Goal: Information Seeking & Learning: Check status

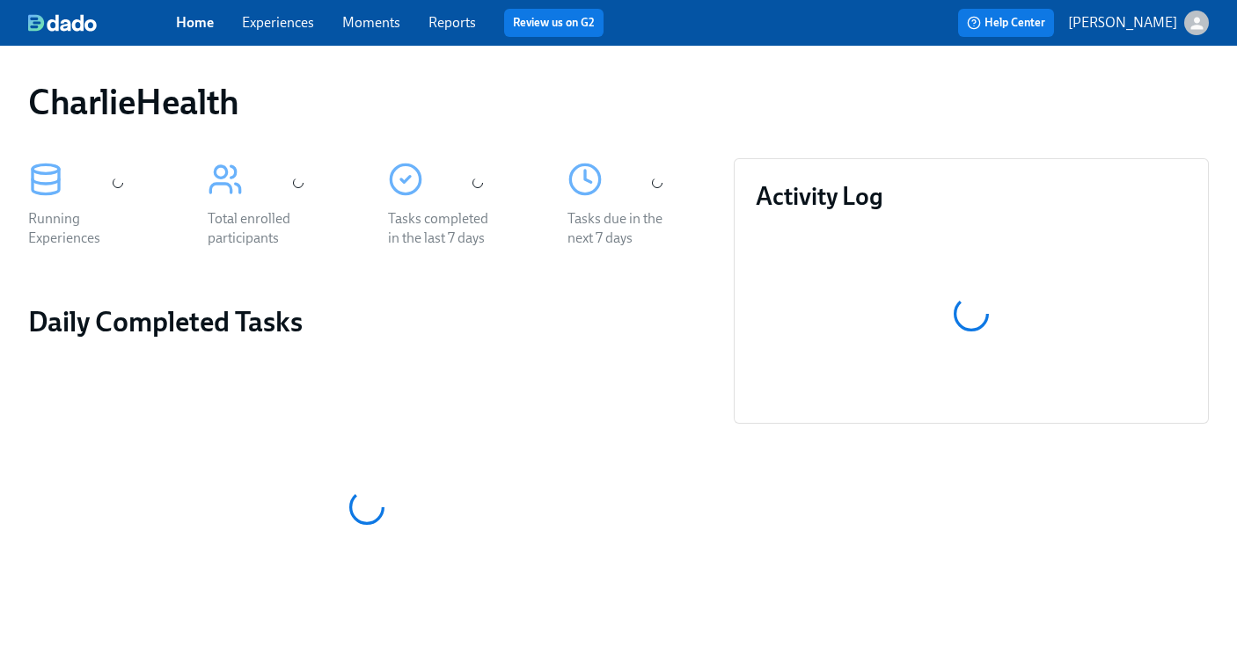
click at [289, 32] on span "Experiences" at bounding box center [278, 22] width 72 height 19
click at [280, 25] on link "Experiences" at bounding box center [278, 22] width 72 height 17
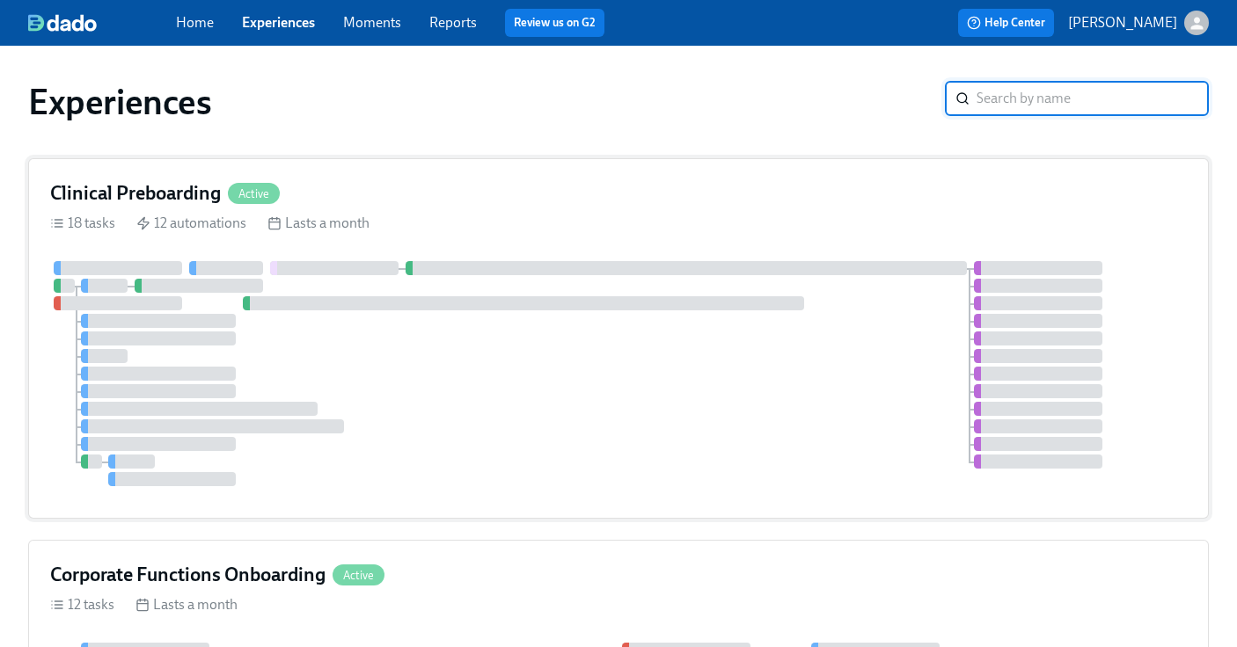
click at [190, 206] on h4 "Clinical Preboarding" at bounding box center [135, 193] width 171 height 26
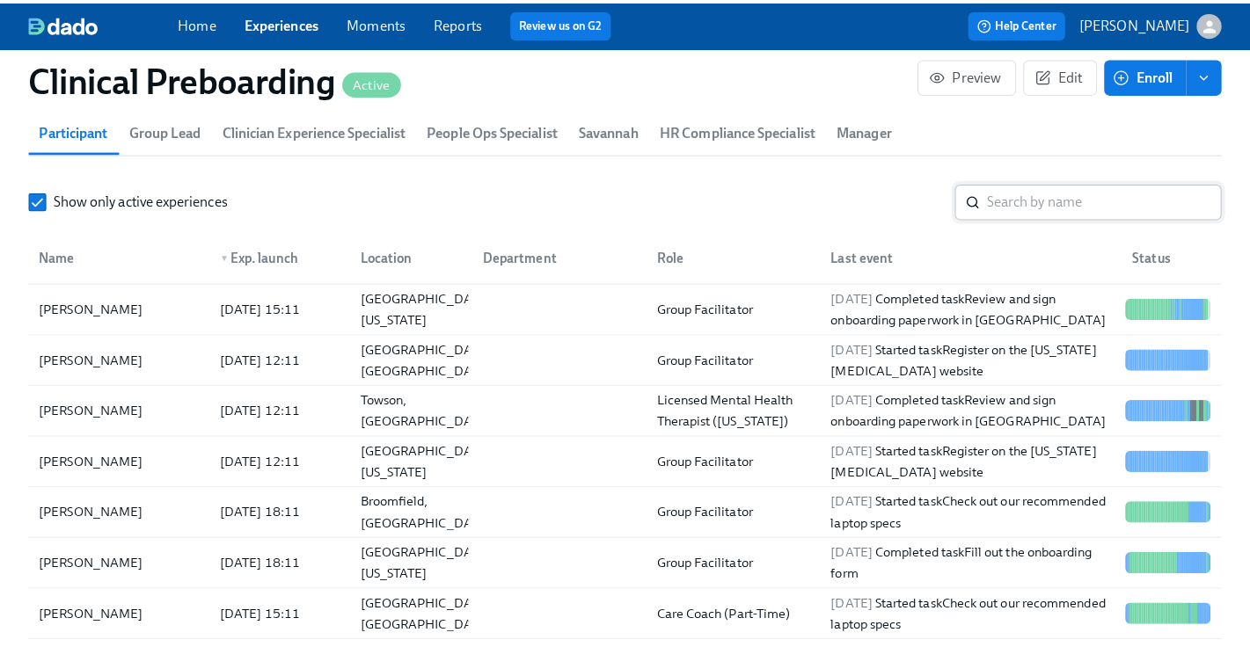
scroll to position [1961, 0]
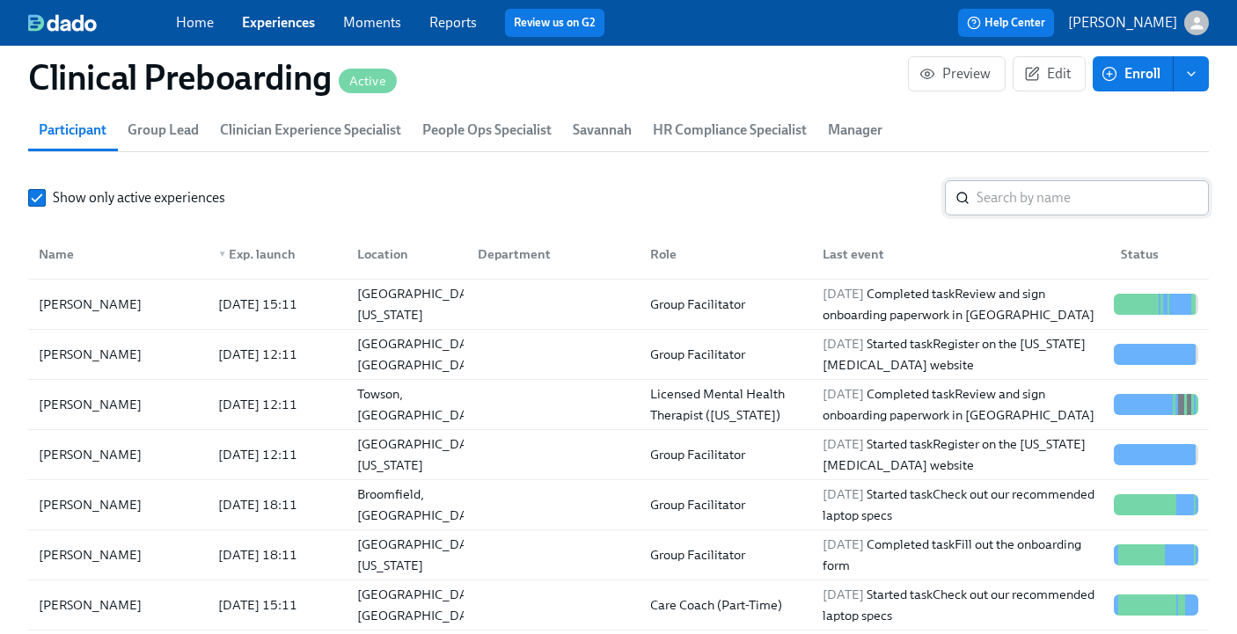
click at [1040, 189] on input "search" at bounding box center [1092, 197] width 232 height 35
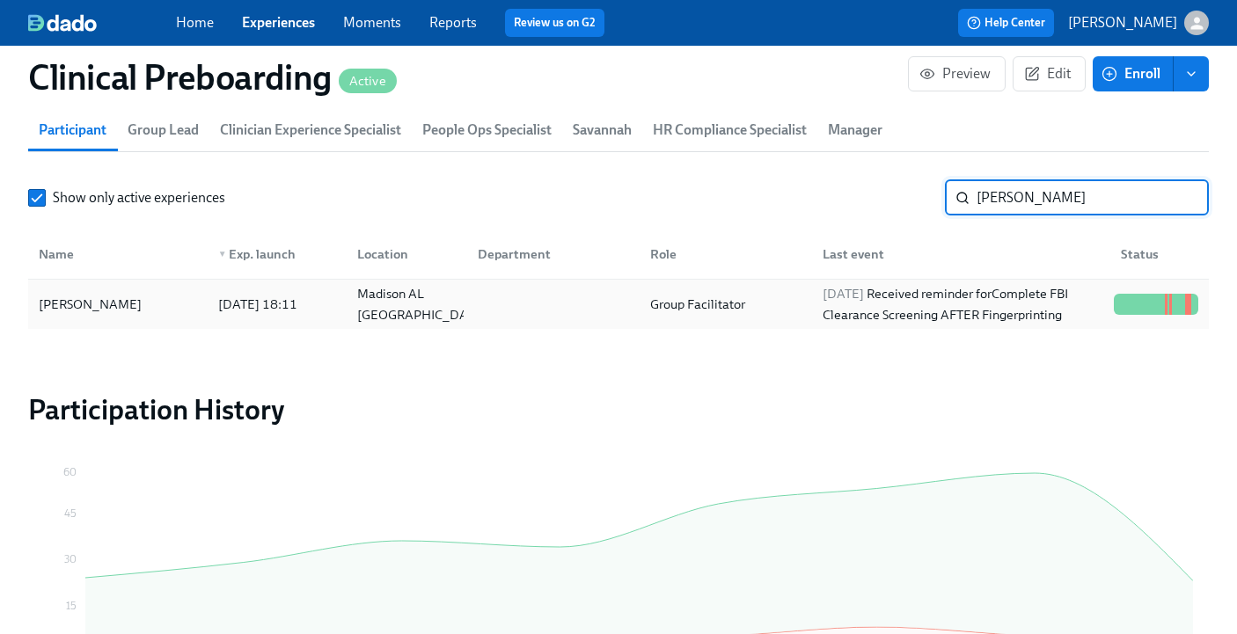
click at [1114, 293] on div at bounding box center [1156, 304] width 99 height 35
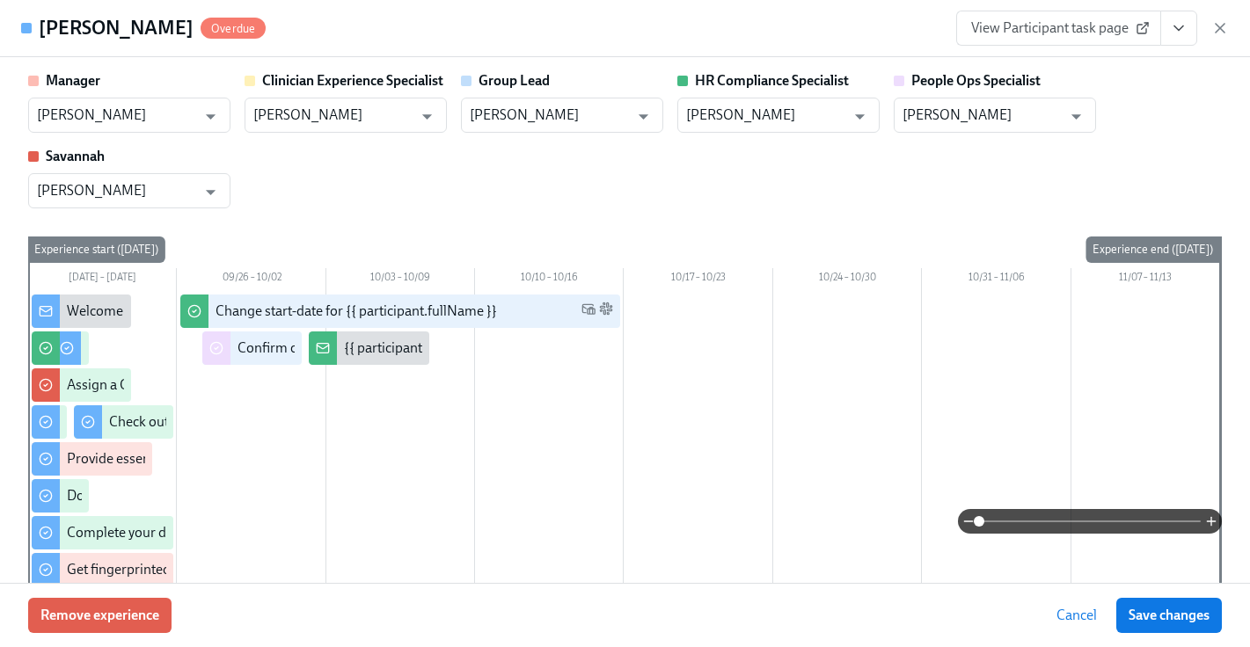
click at [1168, 30] on button "View task page" at bounding box center [1178, 28] width 37 height 35
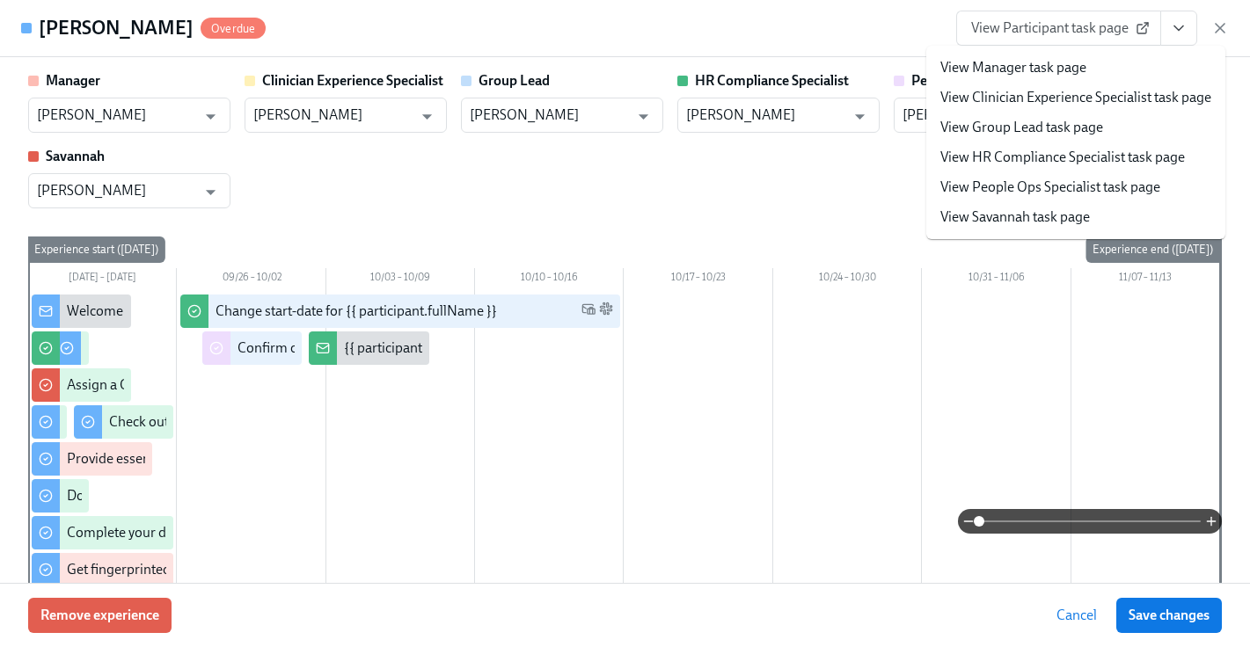
click at [1064, 180] on link "View People Ops Specialist task page" at bounding box center [1050, 187] width 220 height 19
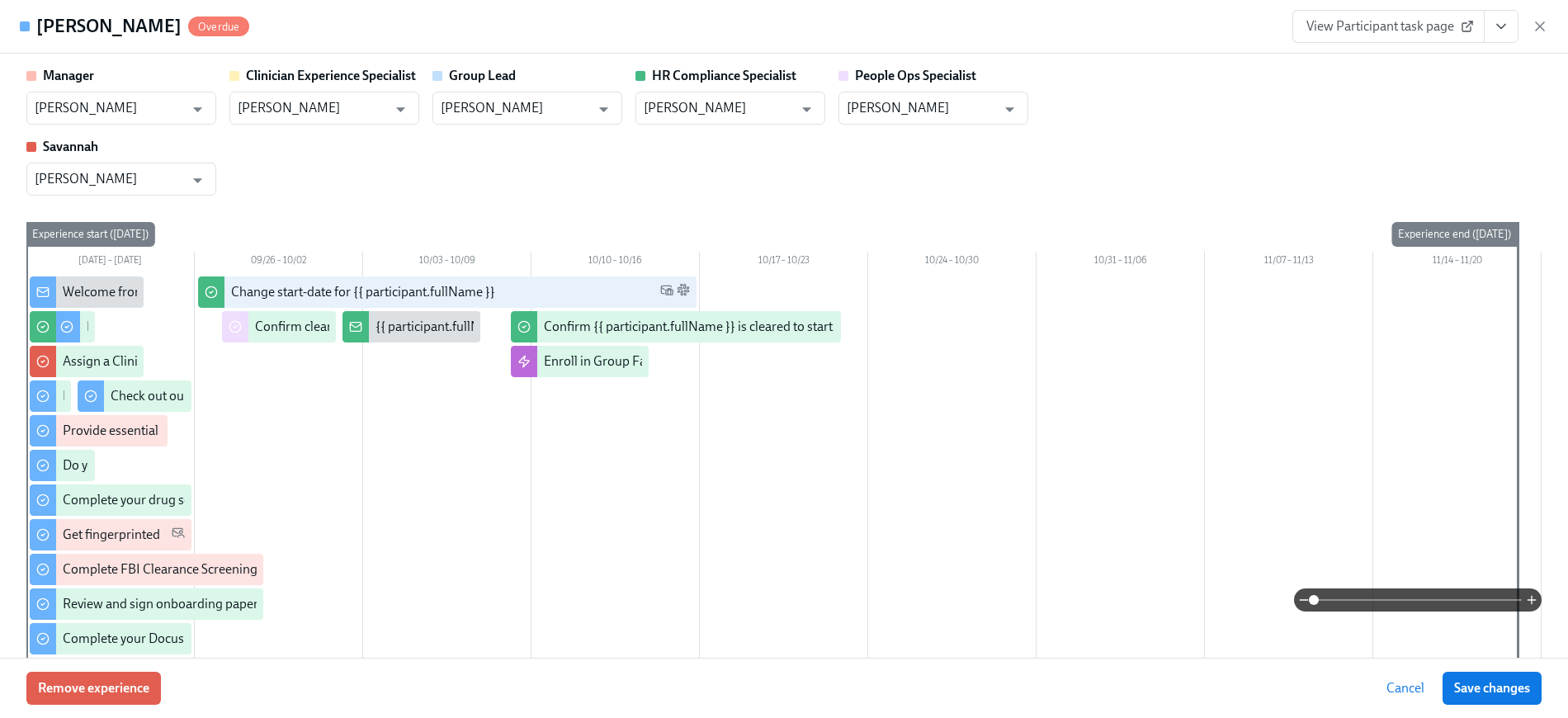
scroll to position [0, 20158]
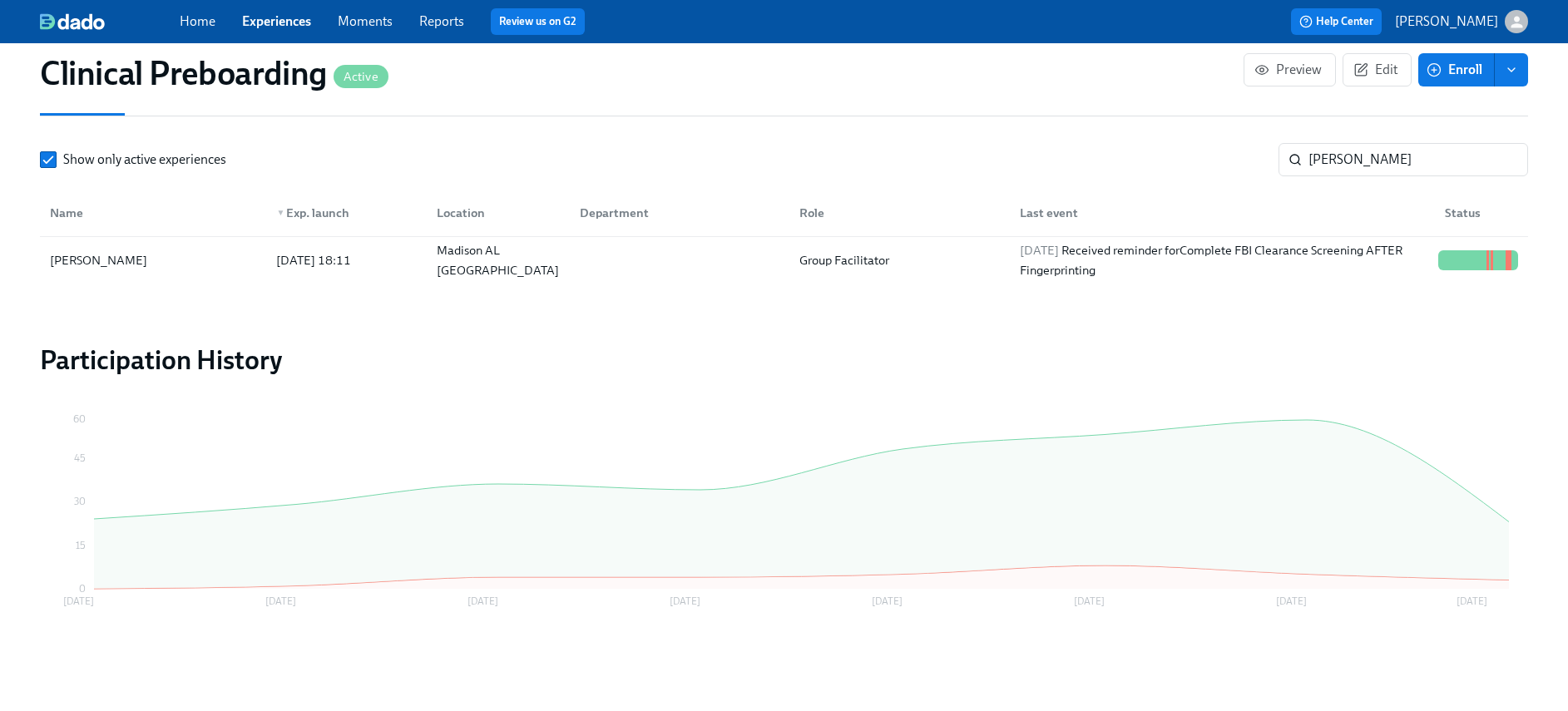
scroll to position [0, 20304]
click at [1181, 165] on input "[PERSON_NAME]" at bounding box center [1419, 159] width 219 height 33
drag, startPoint x: 1254, startPoint y: 155, endPoint x: 929, endPoint y: 159, distance: 325.0
click at [1020, 147] on div "Show only active experiences [PERSON_NAME]" at bounding box center [784, 159] width 1489 height 33
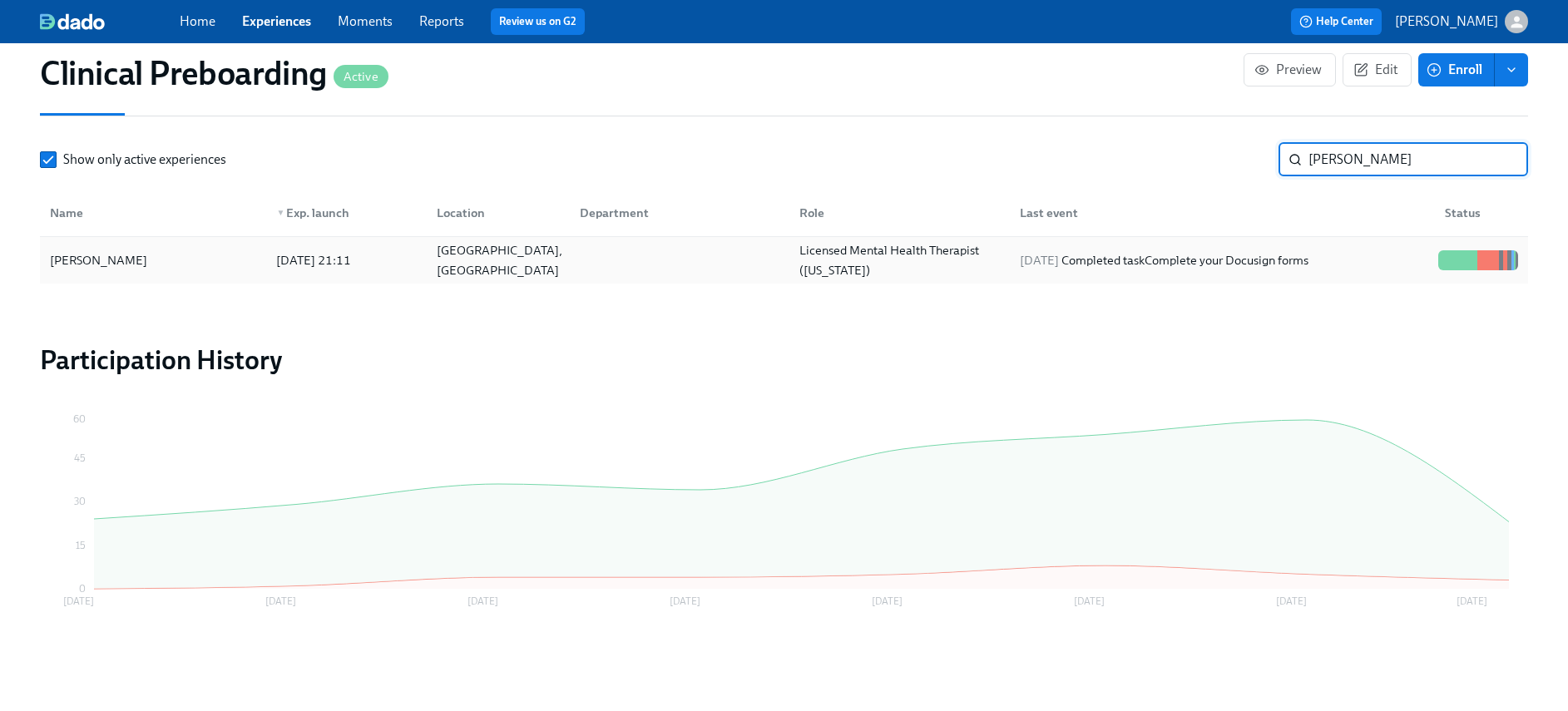
type input "[PERSON_NAME]"
click at [1181, 237] on div "[PERSON_NAME] [DATE] 21:11 [GEOGRAPHIC_DATA], [GEOGRAPHIC_DATA] Licensed Mental…" at bounding box center [784, 260] width 1489 height 46
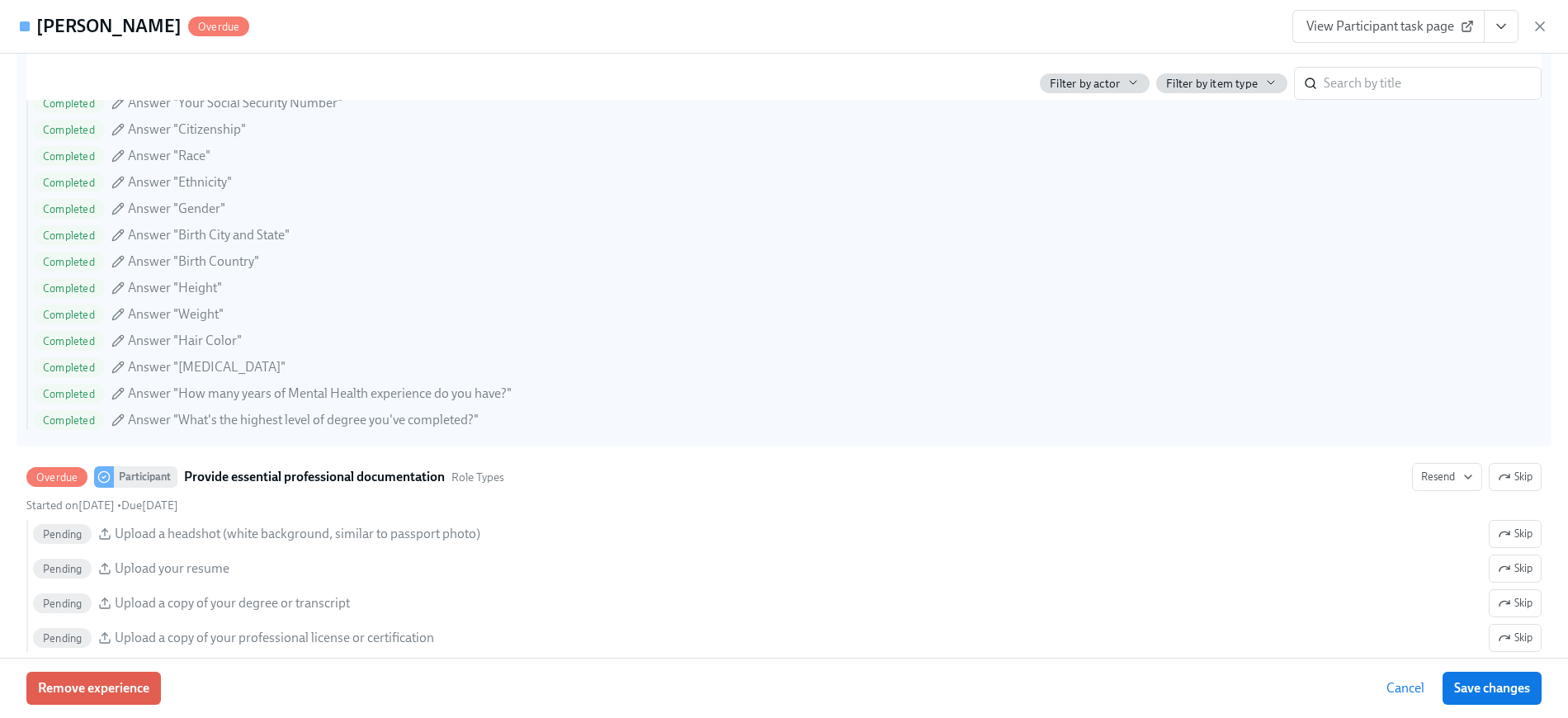
scroll to position [1215, 0]
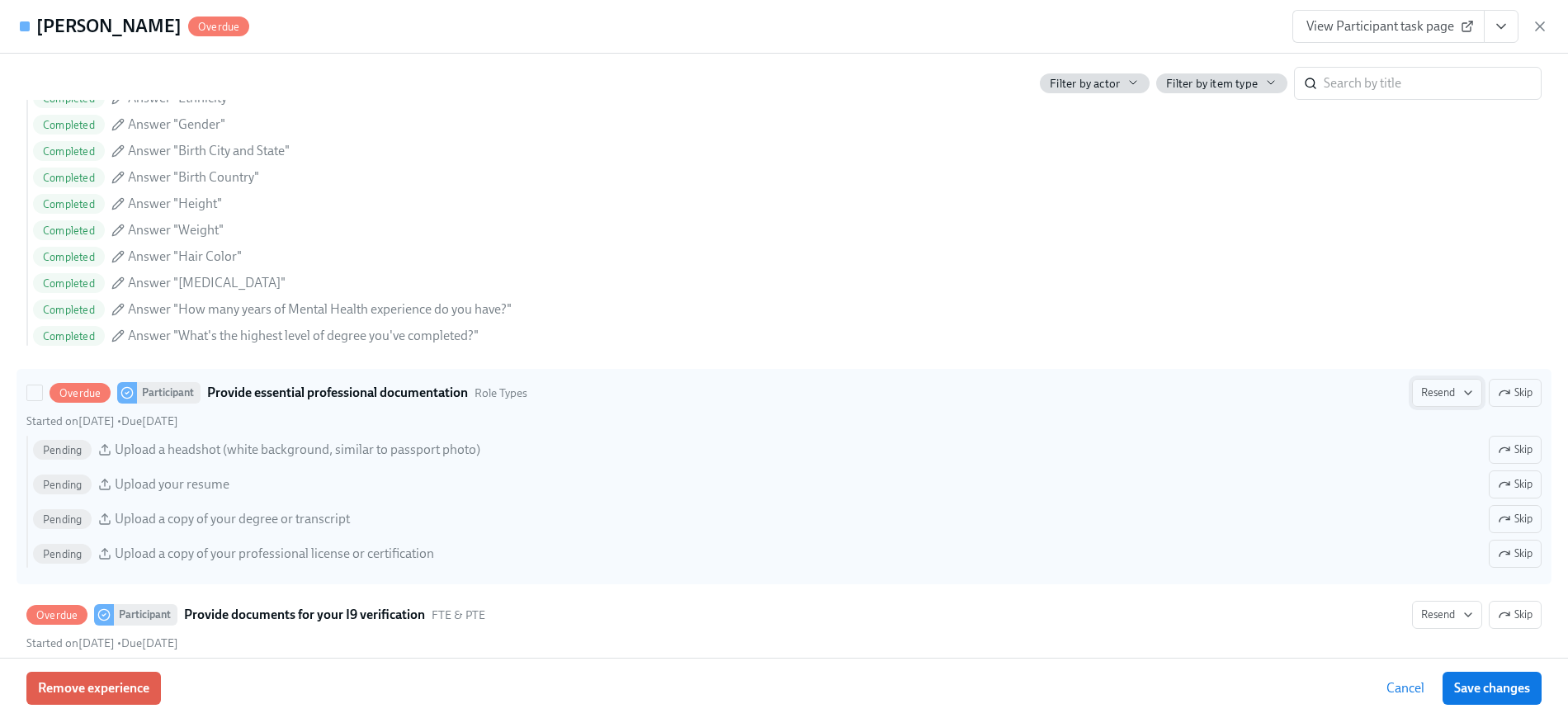
click at [1172, 395] on icon "button" at bounding box center [1469, 393] width 13 height 13
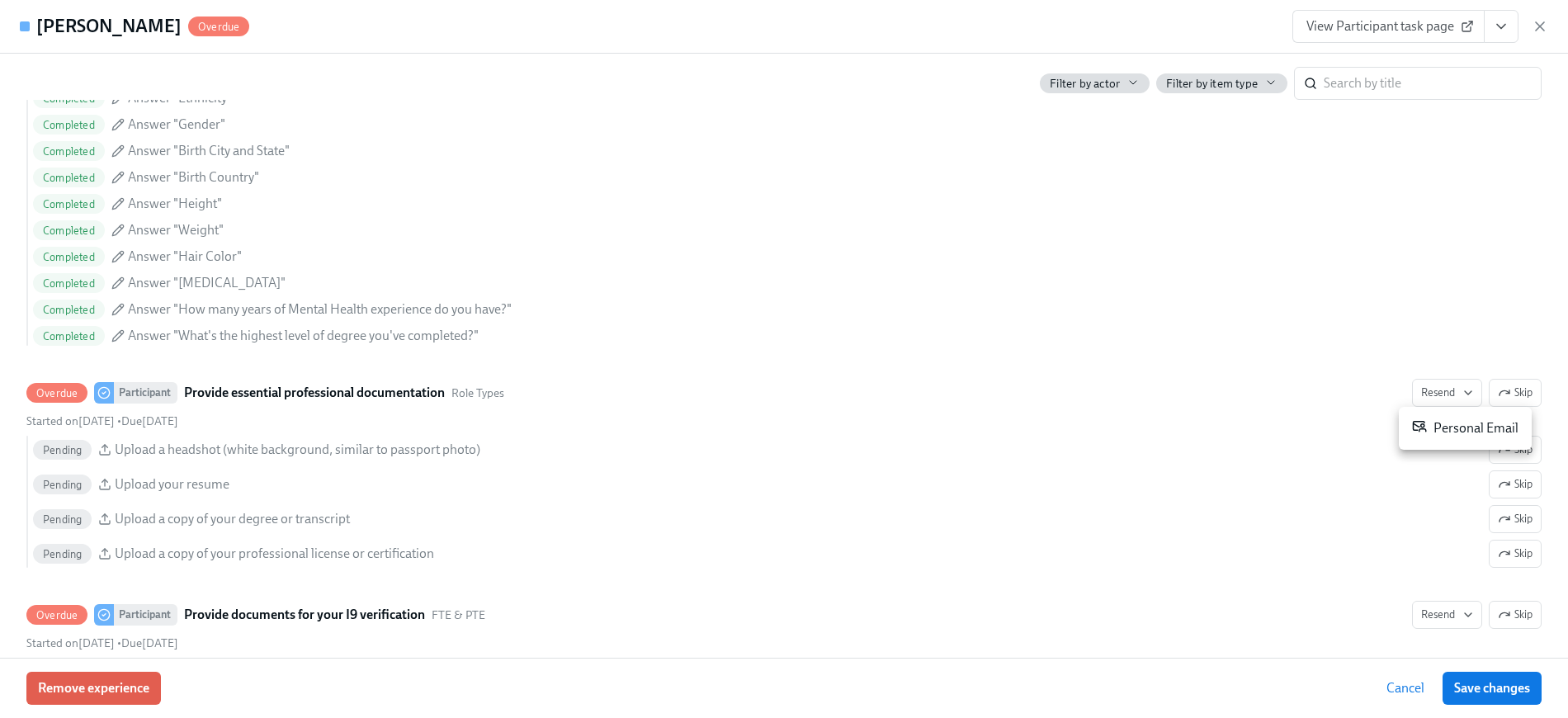
click at [1172, 426] on div "Personal Email" at bounding box center [1465, 428] width 106 height 20
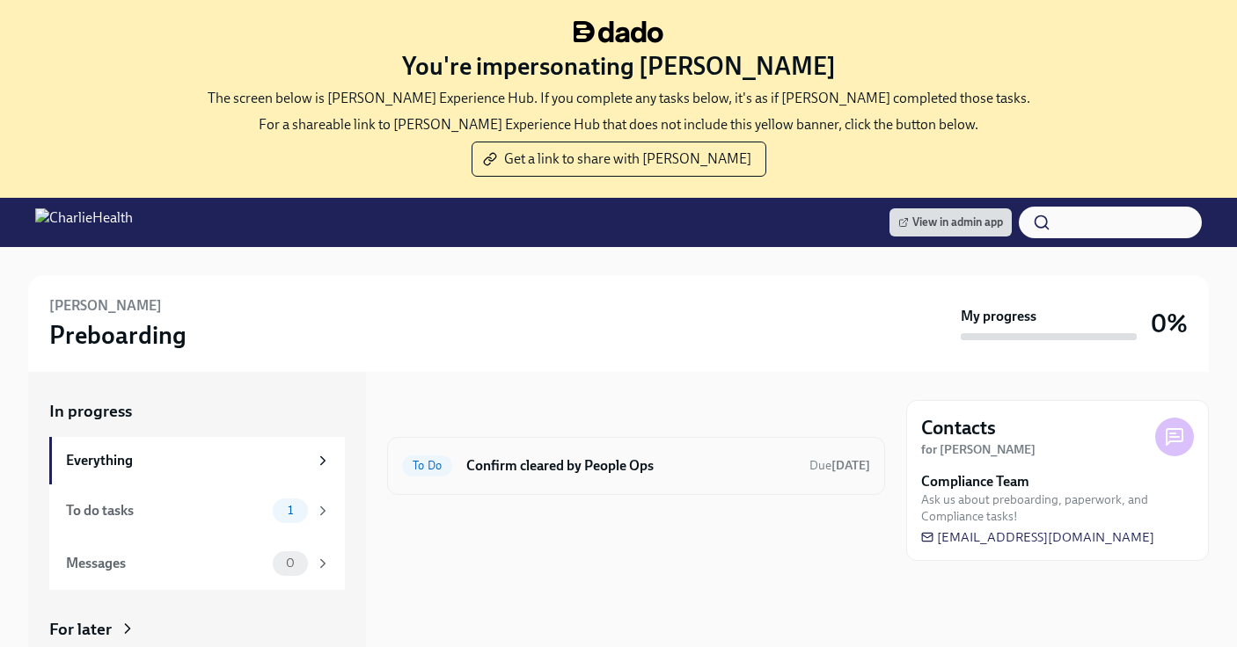
click at [565, 457] on h6 "Confirm cleared by People Ops" at bounding box center [630, 466] width 329 height 19
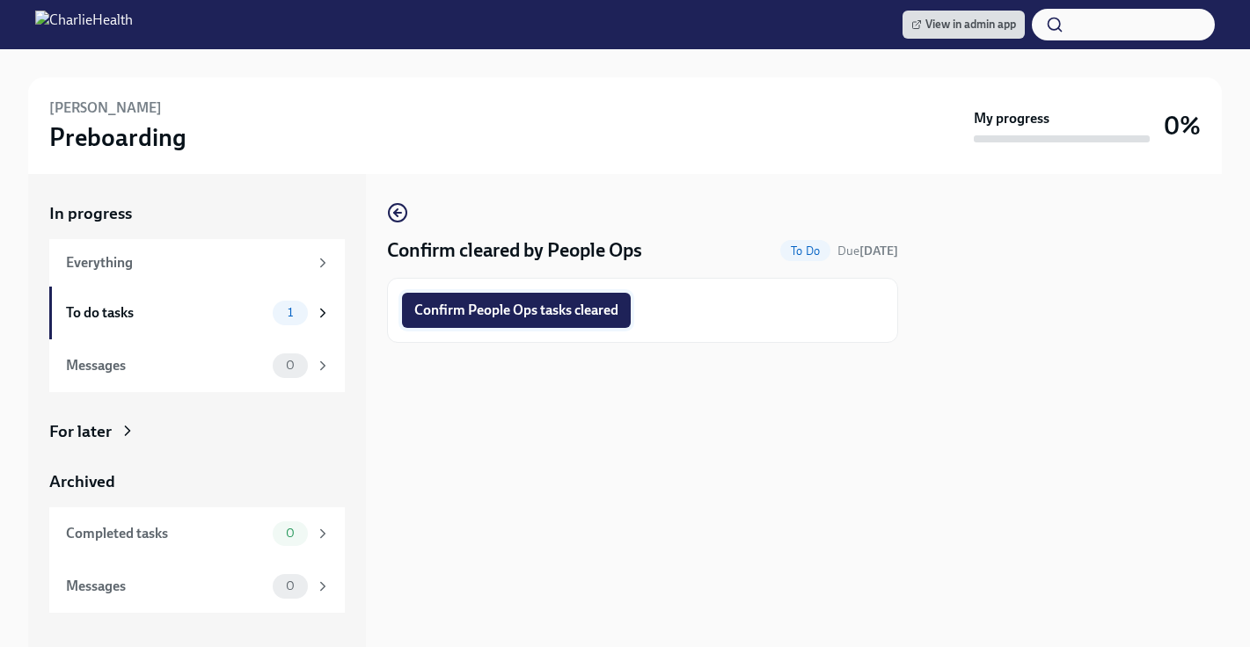
click at [559, 296] on button "Confirm People Ops tasks cleared" at bounding box center [516, 310] width 229 height 35
